Goal: Find specific page/section: Find specific page/section

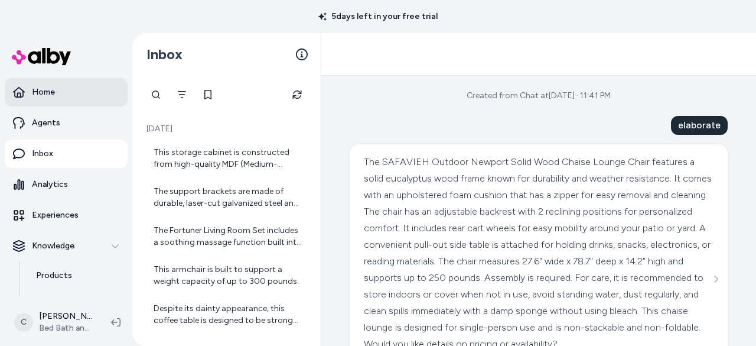
click at [50, 97] on p "Home" at bounding box center [43, 92] width 23 height 12
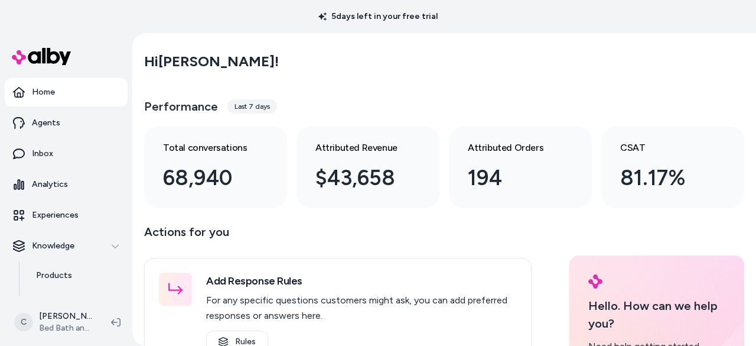
click at [258, 109] on div "Last 7 days" at bounding box center [252, 106] width 50 height 14
click at [252, 105] on div "Last 7 days" at bounding box center [252, 106] width 50 height 14
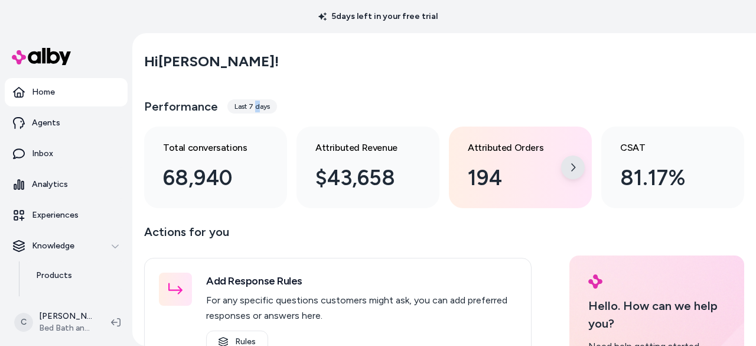
click at [567, 172] on div at bounding box center [573, 167] width 24 height 24
